Goal: Navigation & Orientation: Find specific page/section

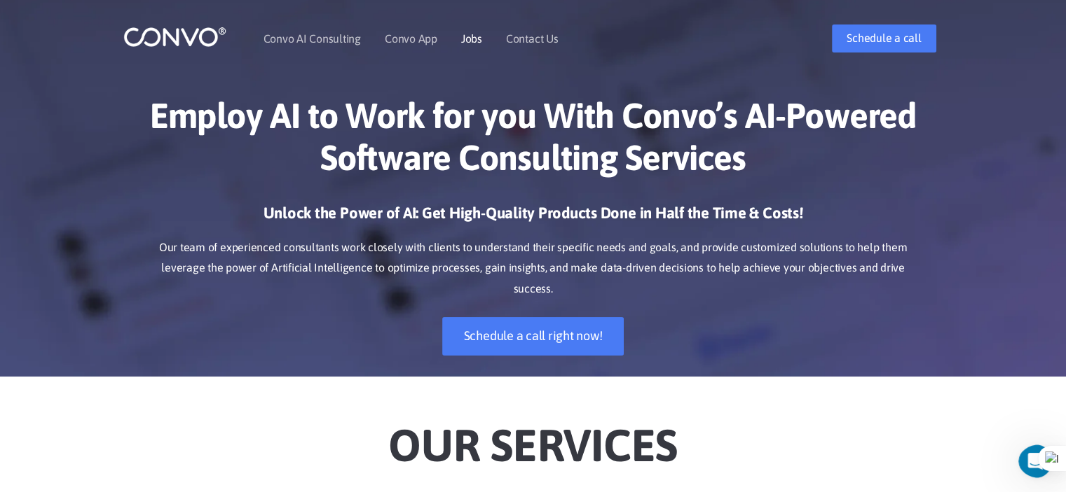
click at [478, 41] on link "Jobs" at bounding box center [471, 38] width 21 height 11
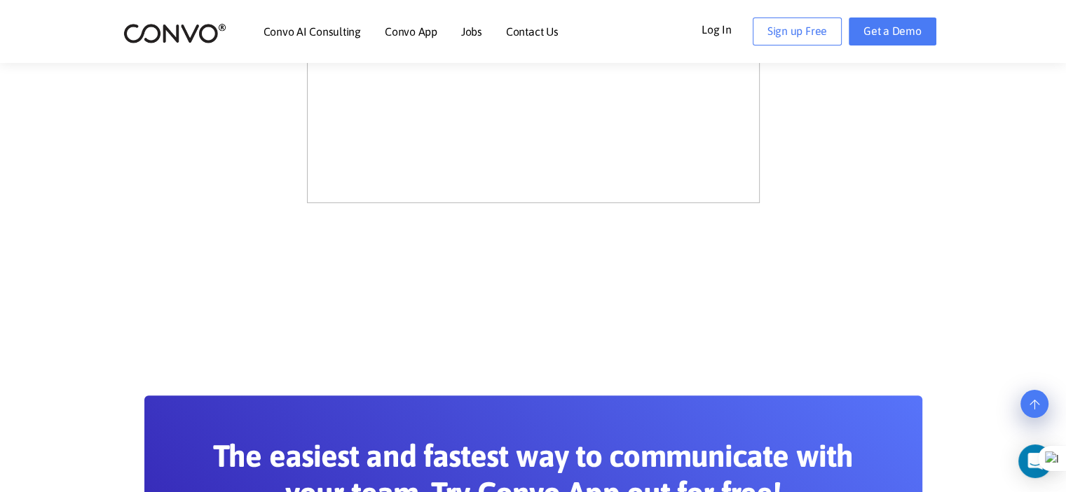
scroll to position [1493, 0]
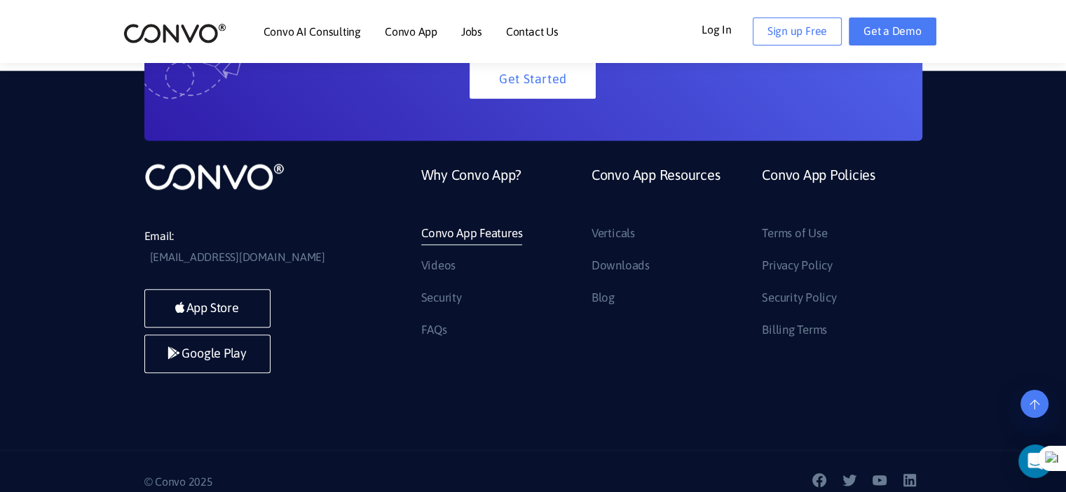
click at [456, 243] on link "Convo App Features" at bounding box center [472, 234] width 102 height 22
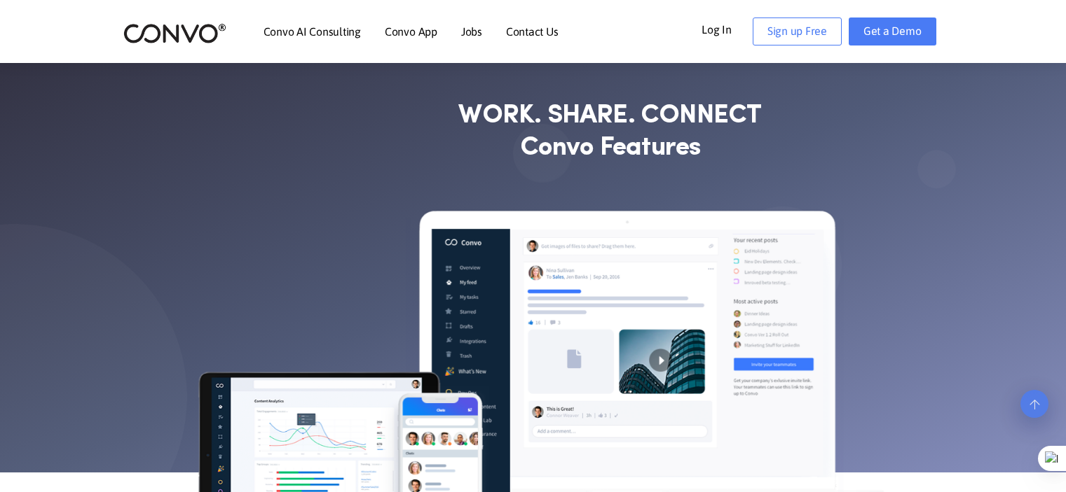
scroll to position [280, 0]
